Goal: Check status: Check status

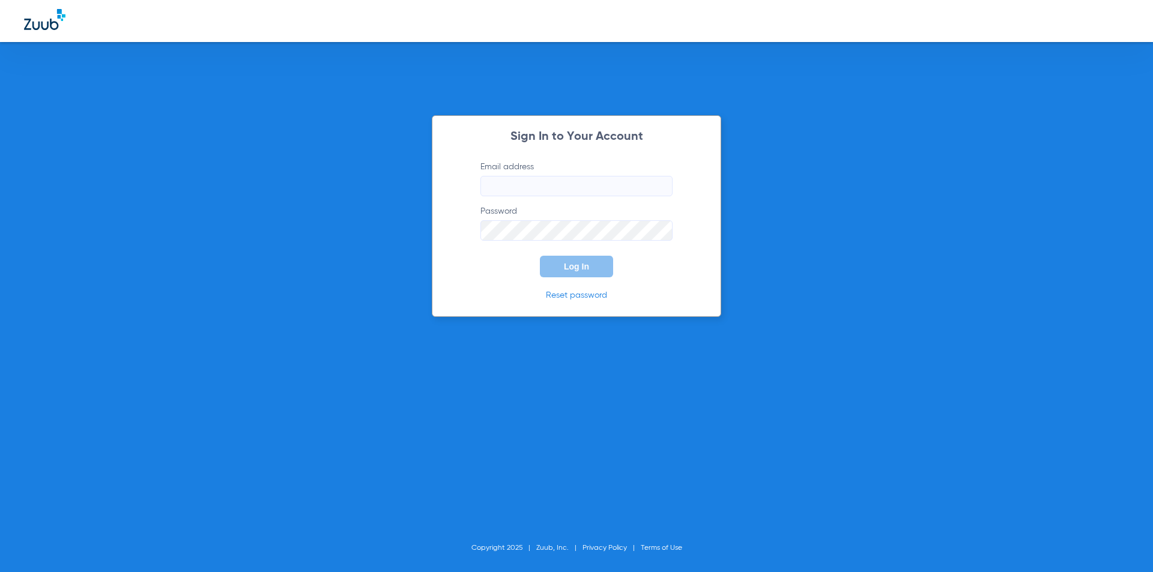
click at [532, 192] on input "Email address" at bounding box center [576, 186] width 192 height 20
click at [101, 351] on div "Sign In to Your Account Email address Required Password Log In Reset password C…" at bounding box center [576, 286] width 1153 height 572
click at [533, 187] on input "Email address Required" at bounding box center [576, 186] width 192 height 20
type input "[EMAIL_ADDRESS][DOMAIN_NAME]"
click at [9, 268] on div "Sign In to Your Account Email address [EMAIL_ADDRESS][DOMAIN_NAME] Password Log…" at bounding box center [576, 286] width 1153 height 572
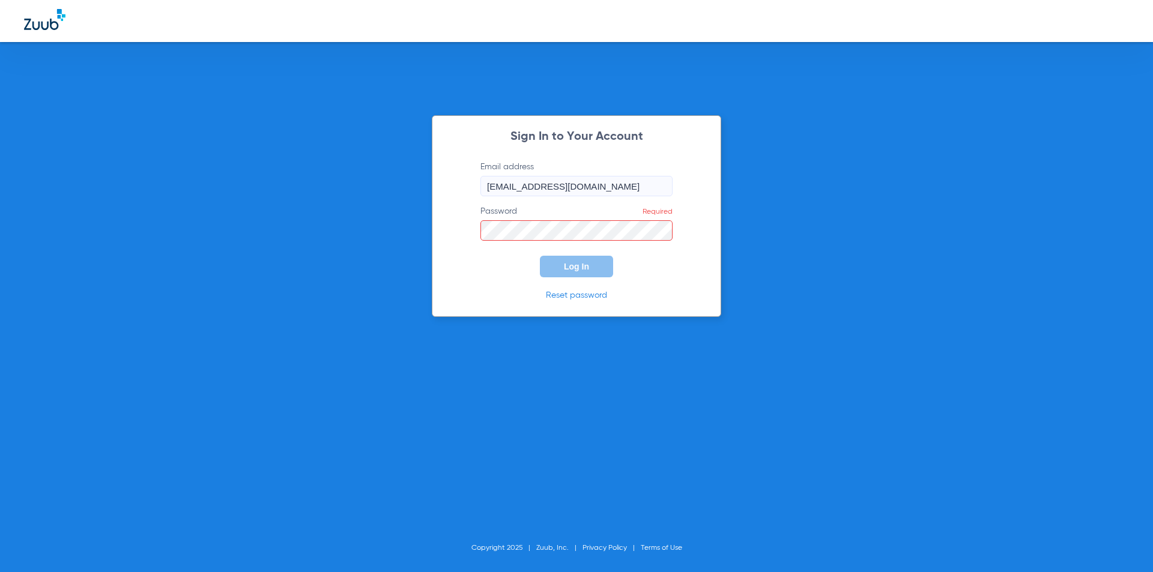
drag, startPoint x: 157, startPoint y: 250, endPoint x: 184, endPoint y: 255, distance: 28.0
click at [157, 250] on div "Sign In to Your Account Email address [EMAIL_ADDRESS][DOMAIN_NAME] Password Req…" at bounding box center [576, 286] width 1153 height 572
click at [596, 267] on button "Log In" at bounding box center [576, 267] width 73 height 22
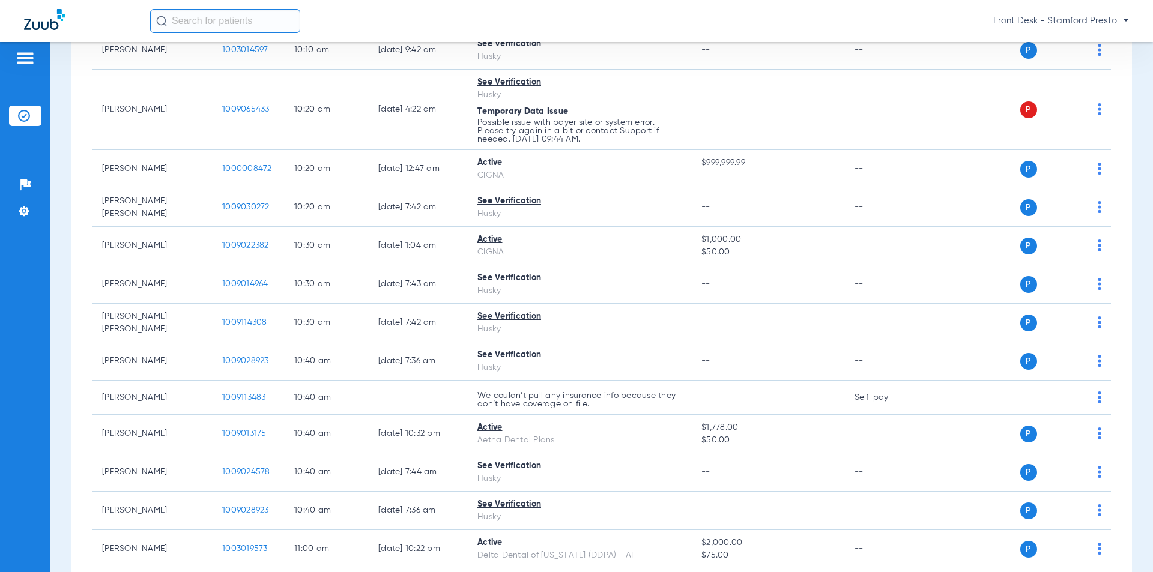
scroll to position [1622, 0]
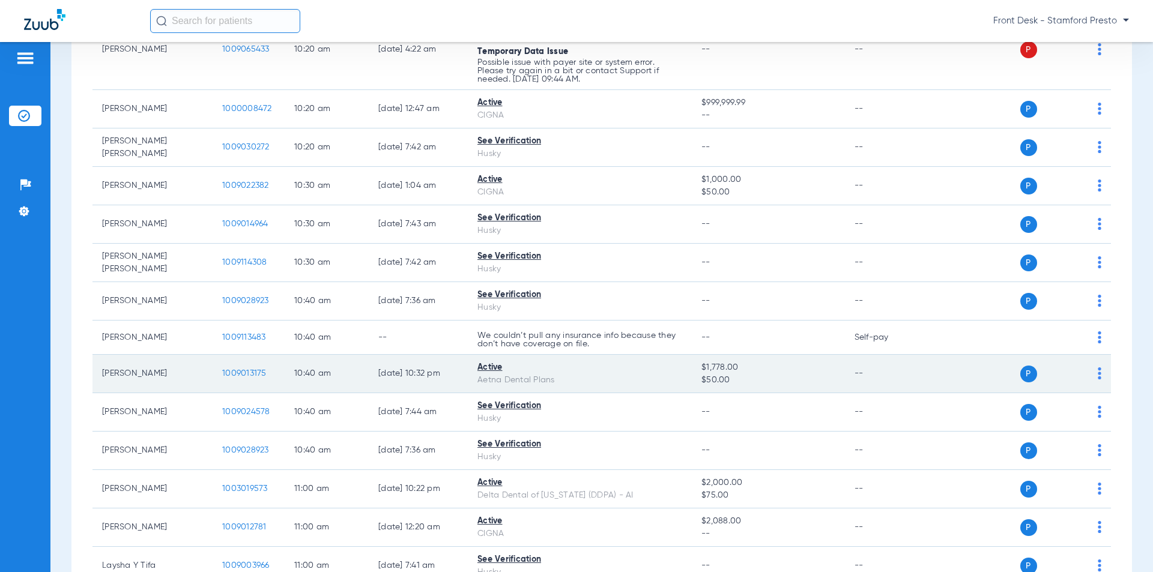
click at [243, 374] on span "1009013175" at bounding box center [244, 373] width 44 height 8
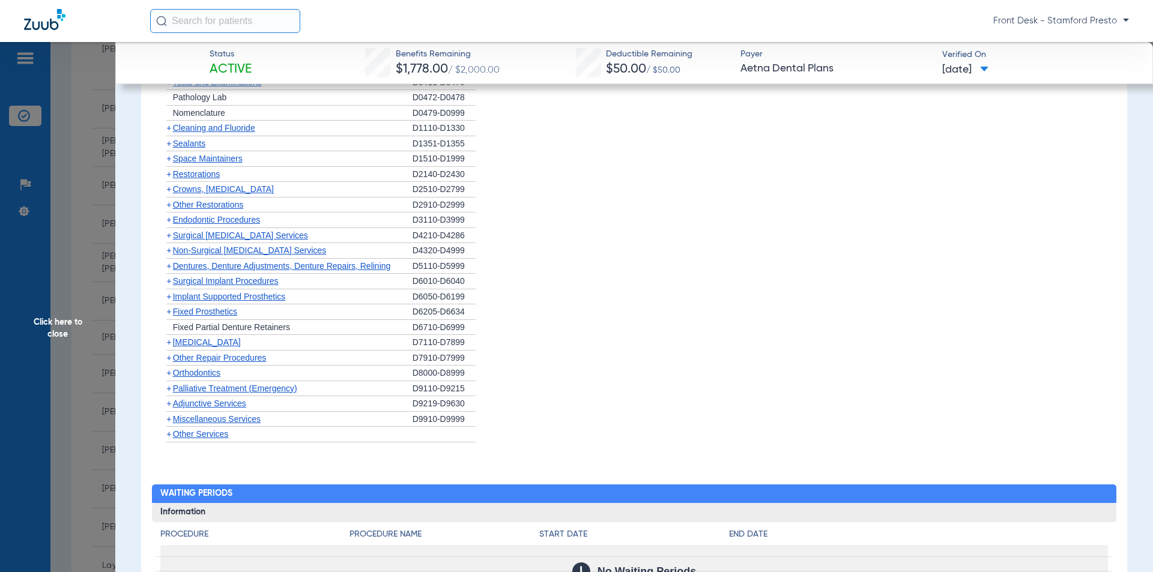
scroll to position [721, 0]
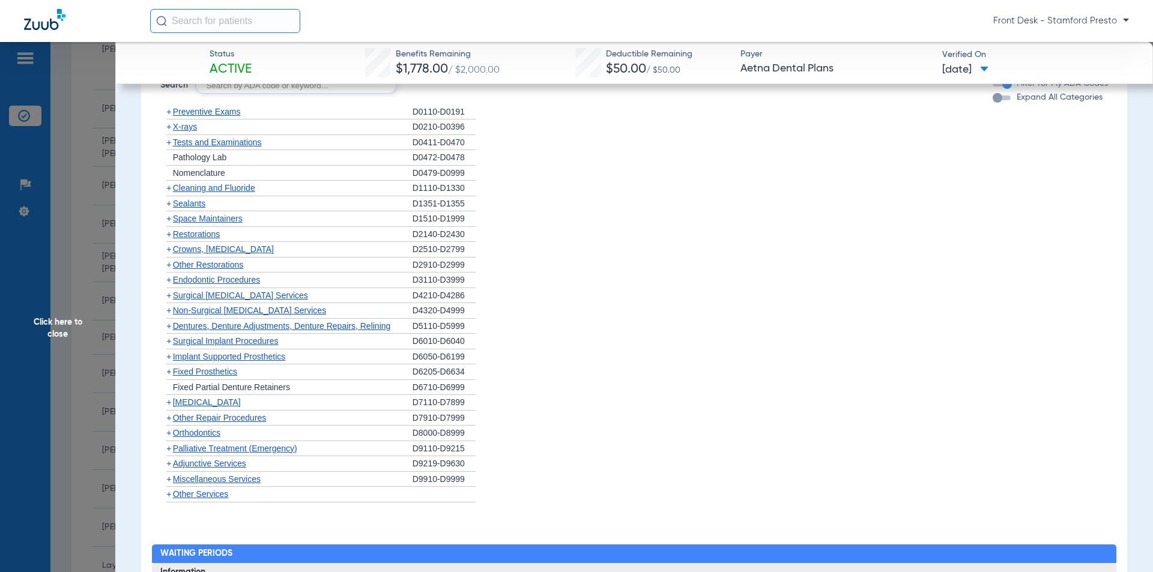
click at [214, 263] on span "Other Restorations" at bounding box center [208, 265] width 71 height 10
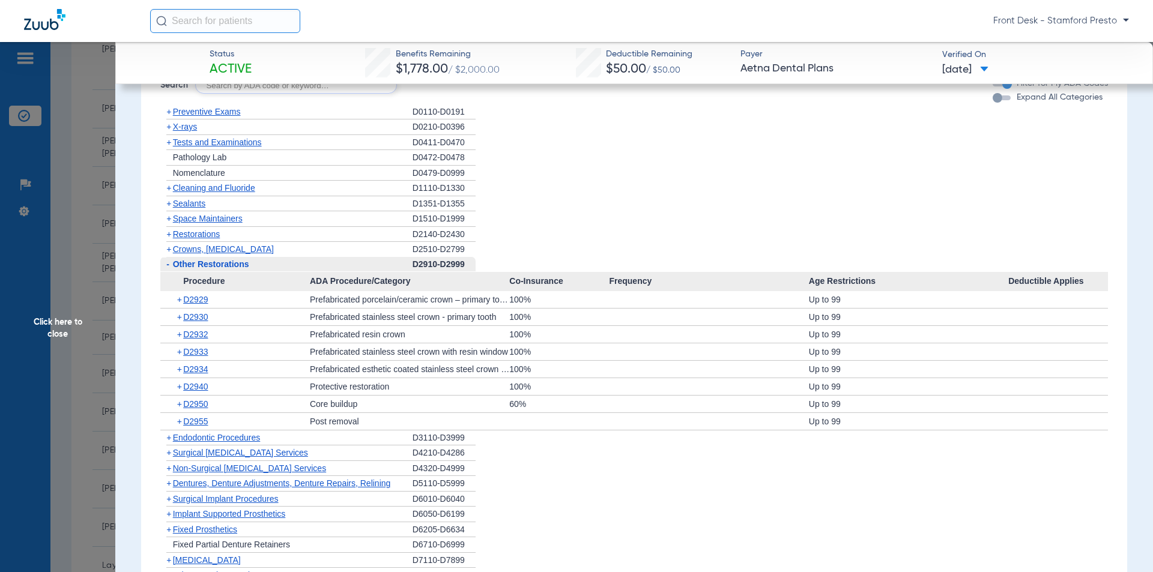
click at [214, 263] on span "Other Restorations" at bounding box center [211, 264] width 76 height 10
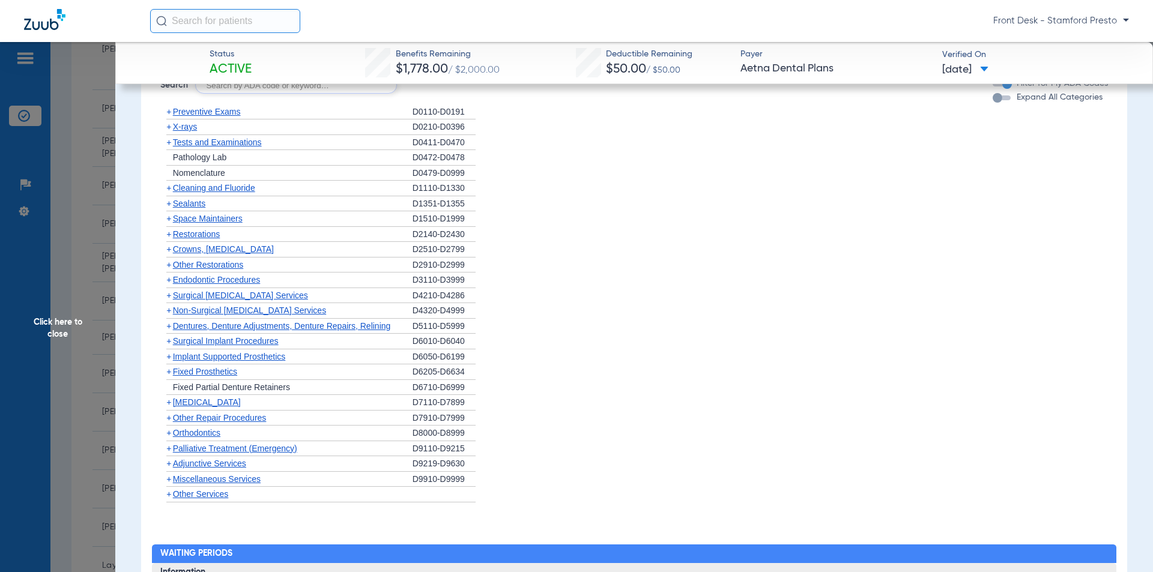
click at [243, 297] on span "Surgical [MEDICAL_DATA] Services" at bounding box center [240, 296] width 135 height 10
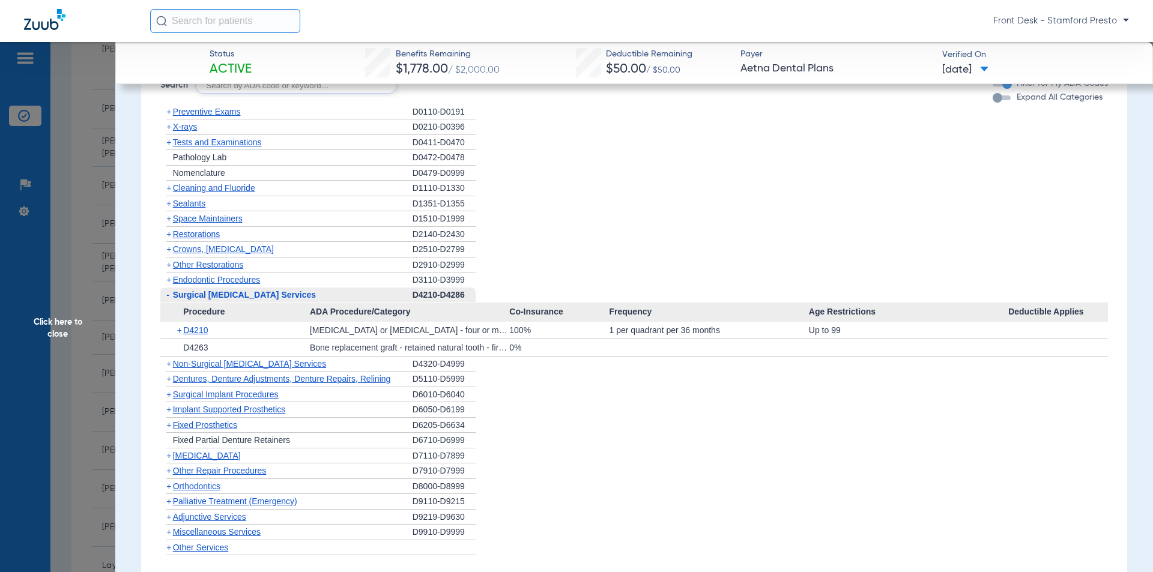
click at [243, 297] on span "Surgical [MEDICAL_DATA] Services" at bounding box center [244, 295] width 143 height 10
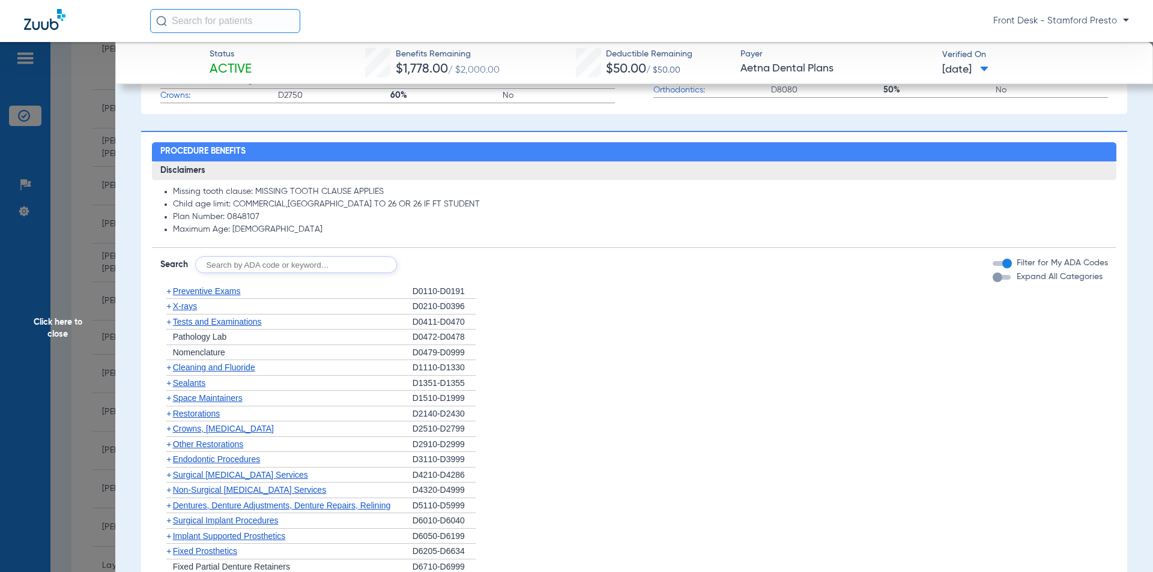
scroll to position [541, 0]
click at [254, 268] on input "text" at bounding box center [296, 265] width 202 height 17
type input "nitr"
click at [434, 270] on button "Search" at bounding box center [441, 265] width 47 height 17
